Goal: Information Seeking & Learning: Learn about a topic

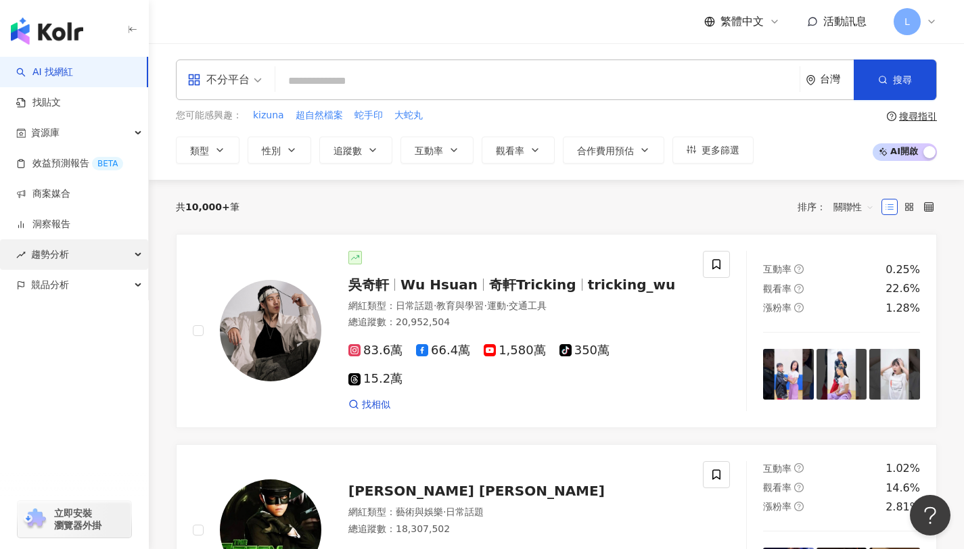
click at [91, 248] on div "趨勢分析" at bounding box center [74, 254] width 148 height 30
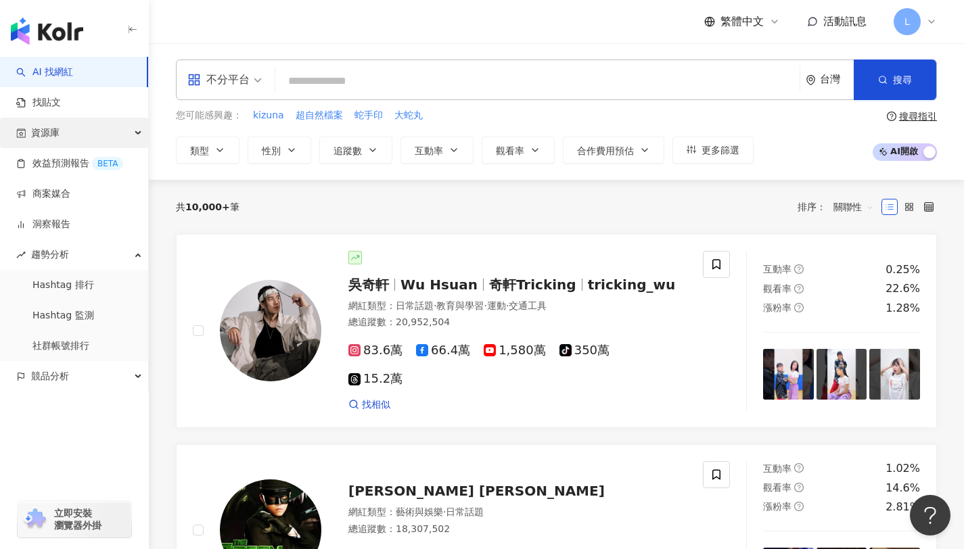
click at [97, 134] on div "資源庫" at bounding box center [74, 133] width 148 height 30
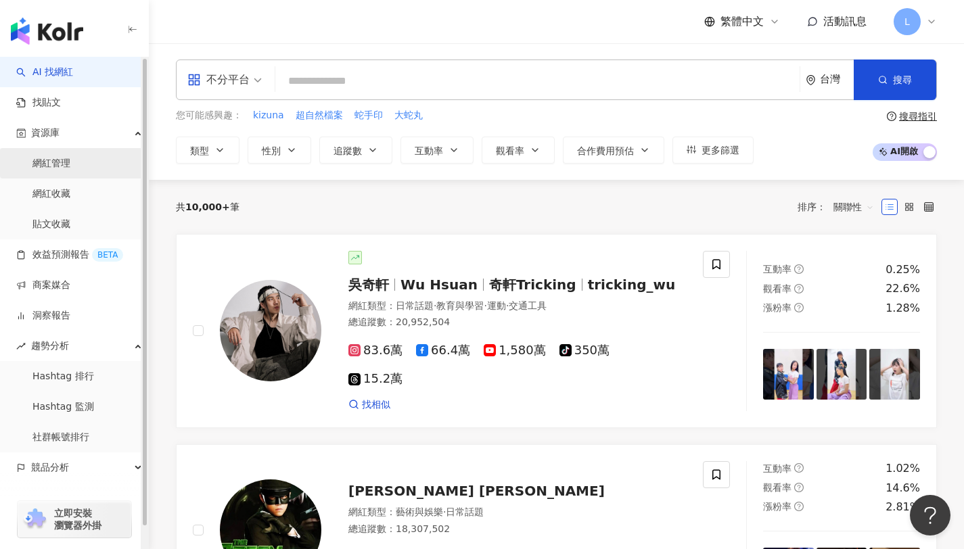
click at [70, 164] on link "網紅管理" at bounding box center [51, 164] width 38 height 14
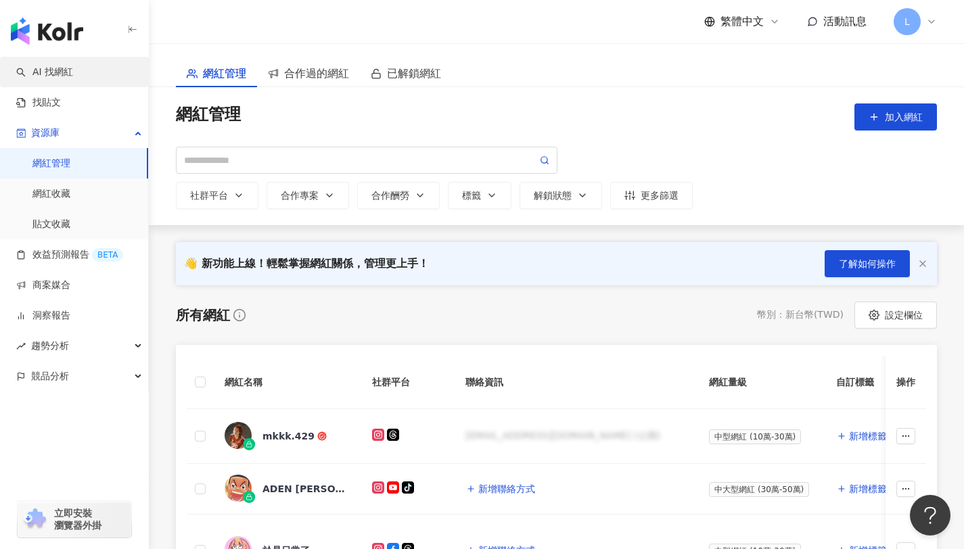
click at [69, 66] on link "AI 找網紅" at bounding box center [44, 73] width 57 height 14
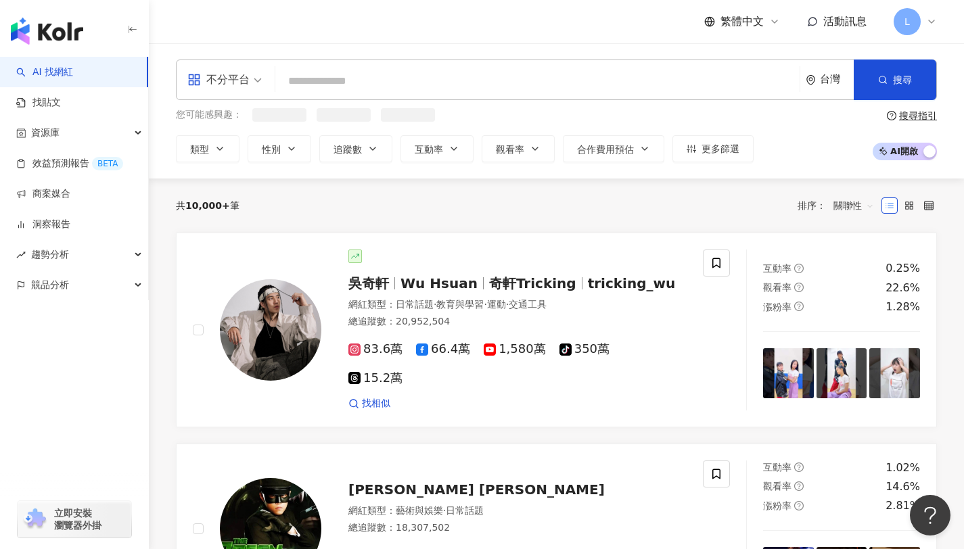
click at [316, 82] on input "search" at bounding box center [537, 81] width 513 height 26
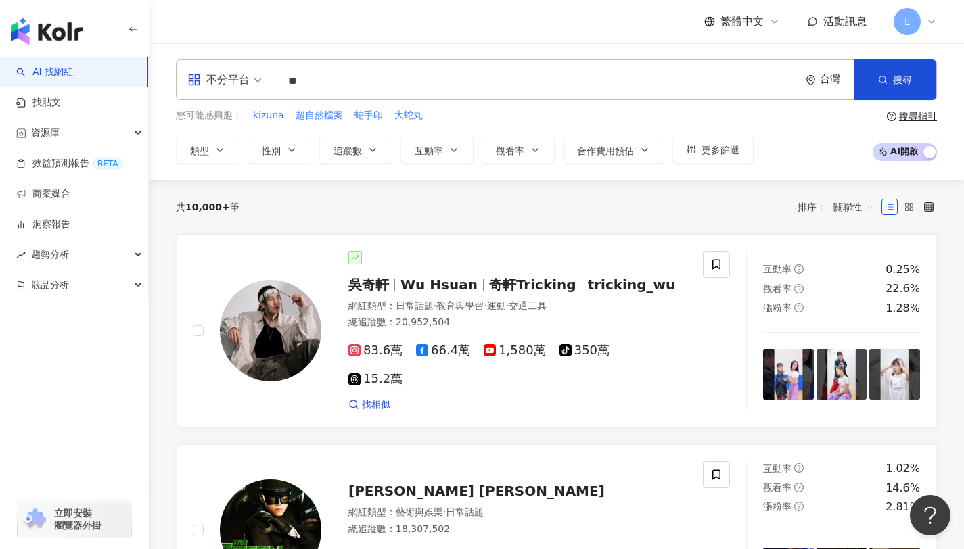
type input "*"
type input "**"
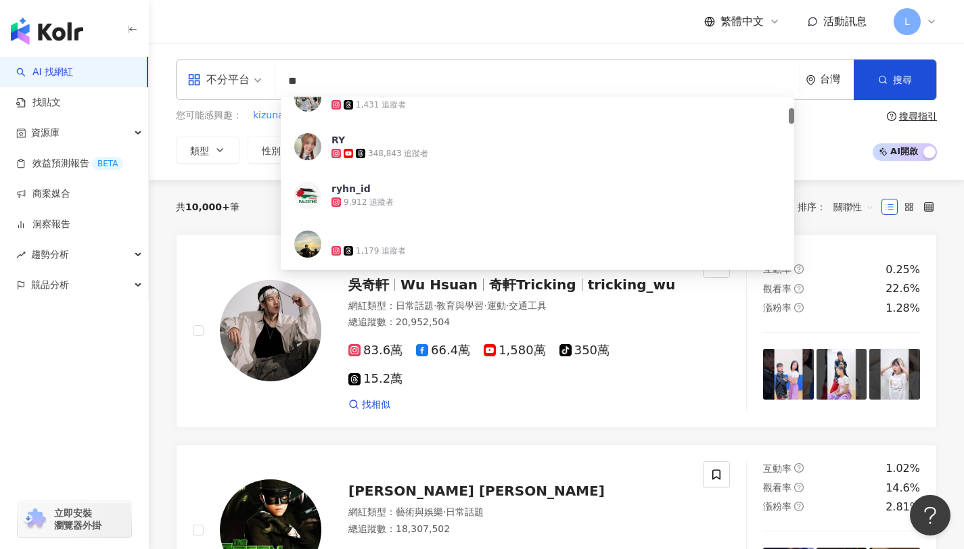
scroll to position [118, 0]
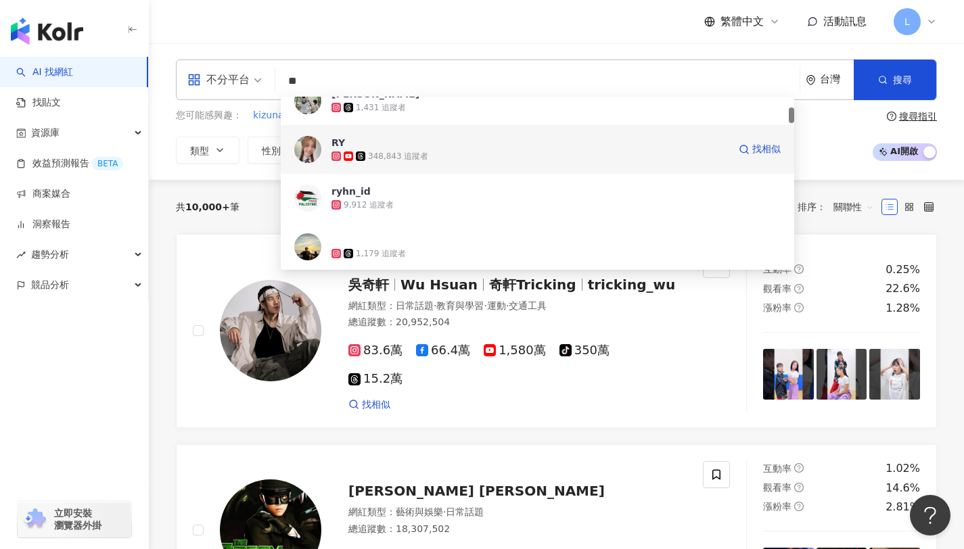
click at [426, 150] on div "348,843 追蹤者" at bounding box center [530, 157] width 397 height 14
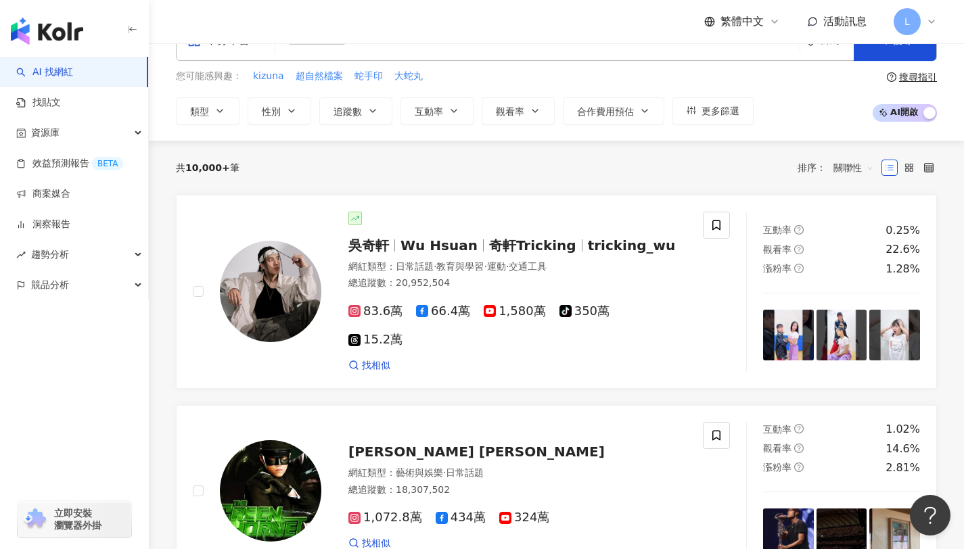
scroll to position [100, 0]
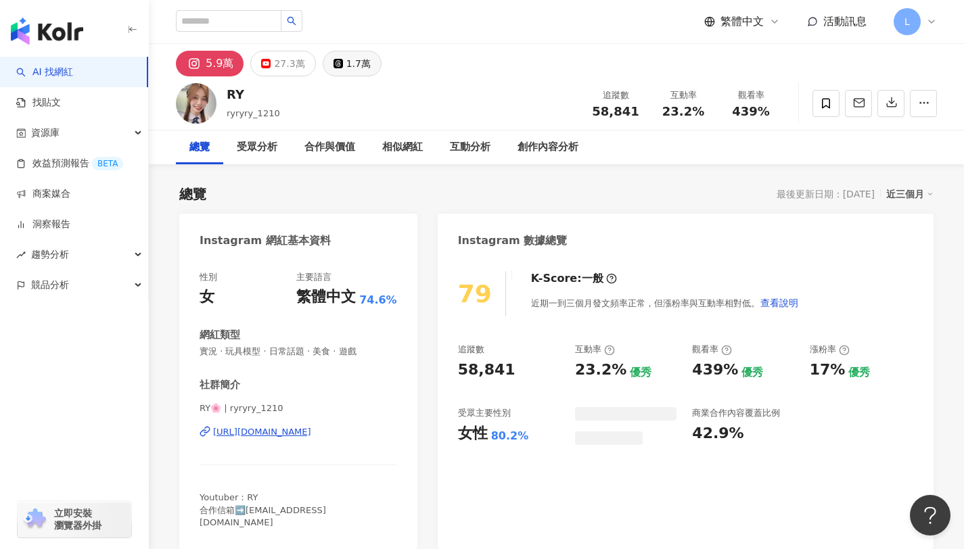
click at [358, 74] on button "1.7萬" at bounding box center [352, 64] width 59 height 26
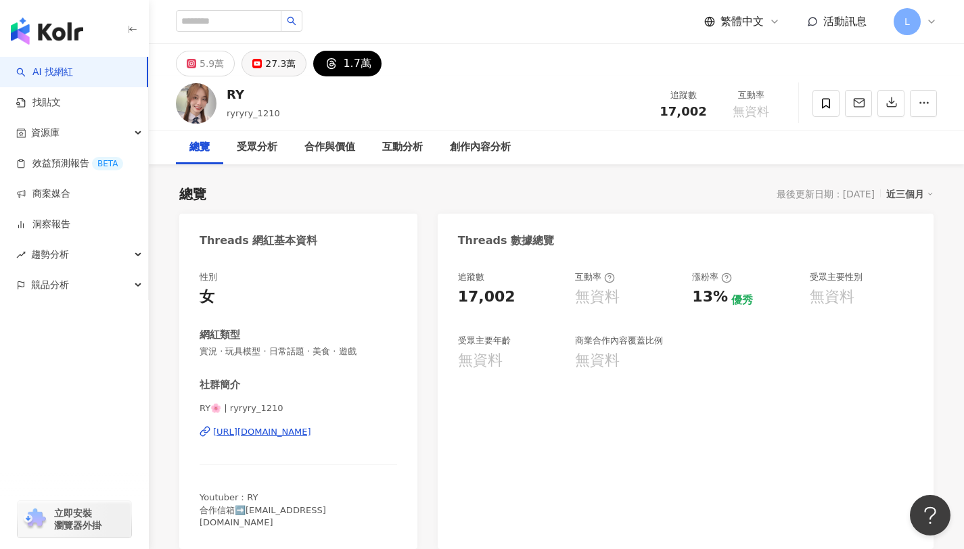
click at [287, 62] on div "27.3萬" at bounding box center [280, 63] width 30 height 19
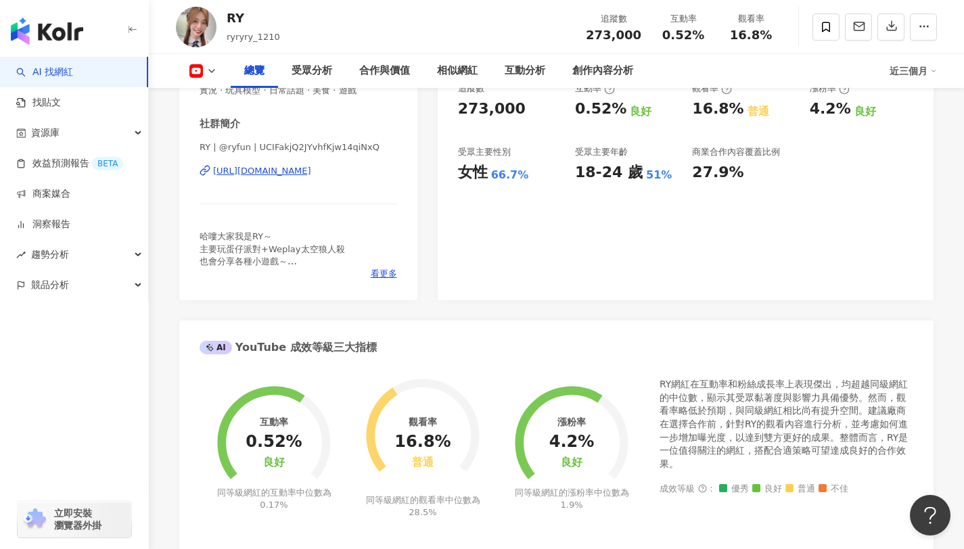
scroll to position [200, 0]
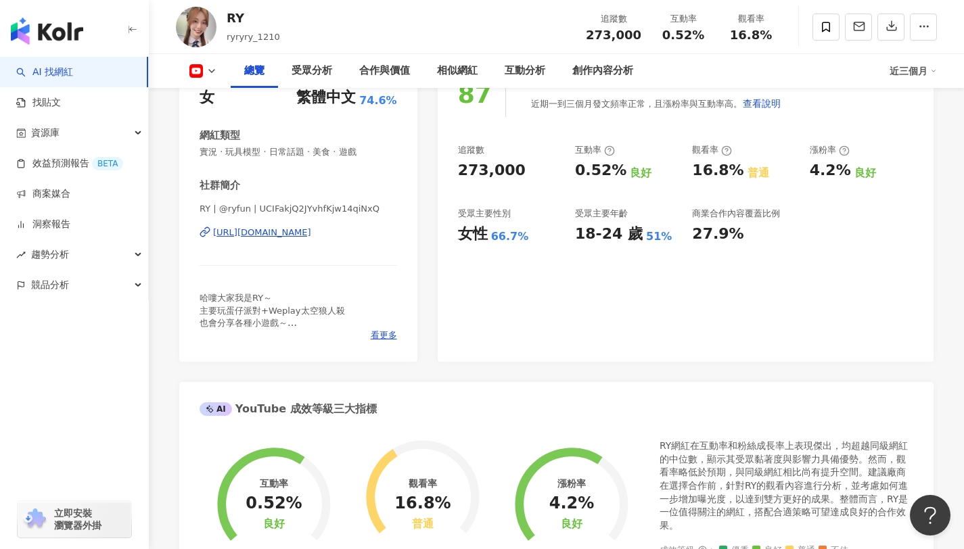
click at [194, 60] on div "總覽 受眾分析 合作與價值 相似網紅 互動分析 創作內容分析 近三個月" at bounding box center [556, 71] width 761 height 34
click at [199, 69] on rect at bounding box center [197, 71] width 12 height 8
click at [208, 97] on button "Instagram" at bounding box center [224, 96] width 81 height 19
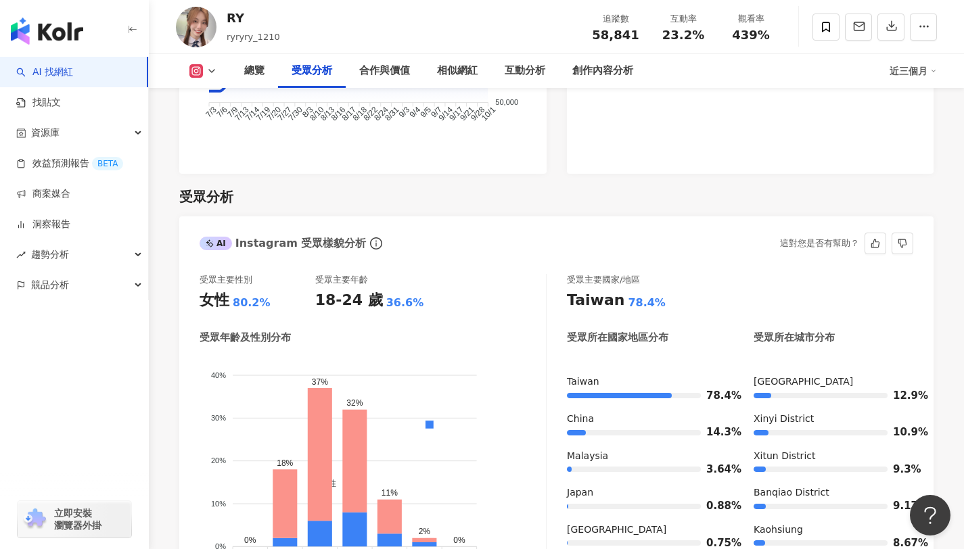
scroll to position [1128, 0]
